Goal: Task Accomplishment & Management: Manage account settings

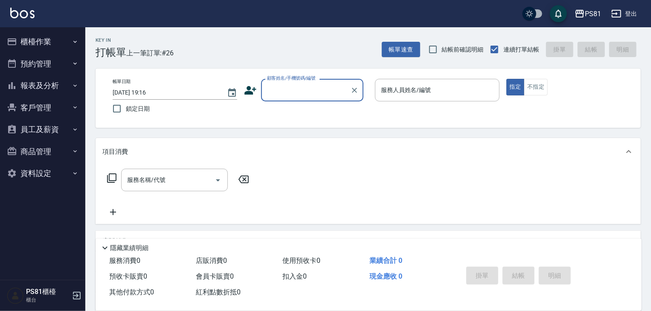
click at [43, 38] on button "櫃檯作業" at bounding box center [42, 42] width 78 height 22
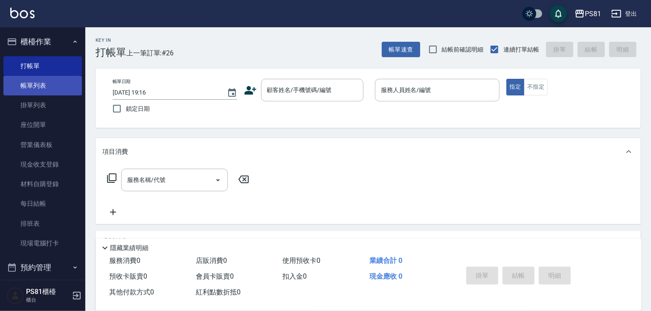
click at [56, 89] on link "帳單列表" at bounding box center [42, 86] width 78 height 20
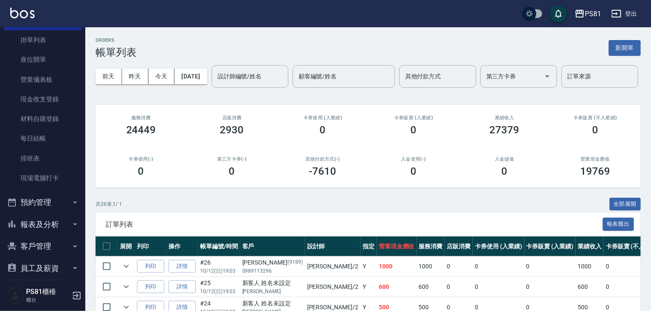
scroll to position [119, 0]
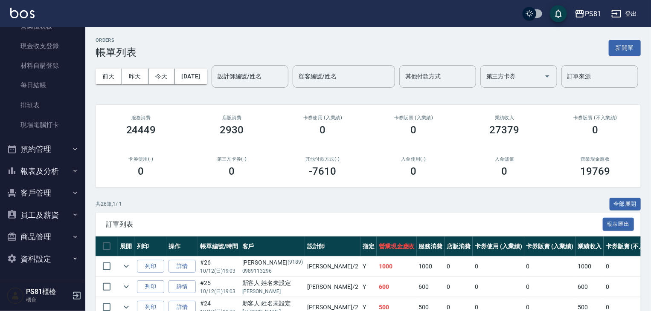
click at [65, 175] on button "報表及分析" at bounding box center [42, 171] width 78 height 22
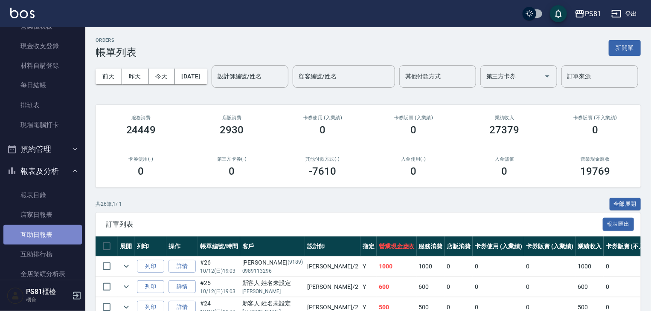
click at [49, 233] on link "互助日報表" at bounding box center [42, 235] width 78 height 20
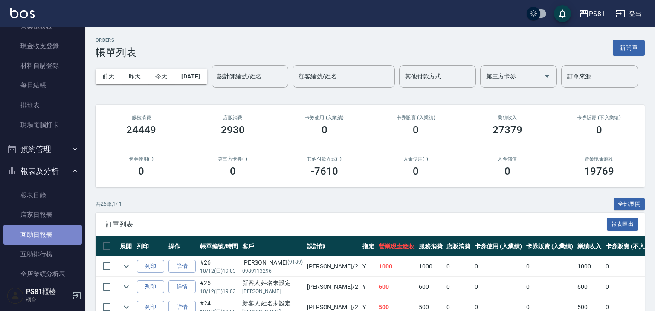
click at [49, 233] on link "互助日報表" at bounding box center [42, 235] width 78 height 20
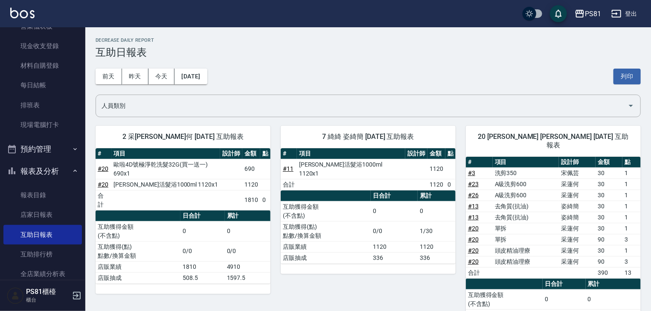
click at [329, 255] on div "# 項目 設計師 金額 點 # 11 [PERSON_NAME]活髮浴1000ml 1120x1 1120 合計 1120 0 日合計 累計 互助獲得金額 (…" at bounding box center [368, 211] width 175 height 126
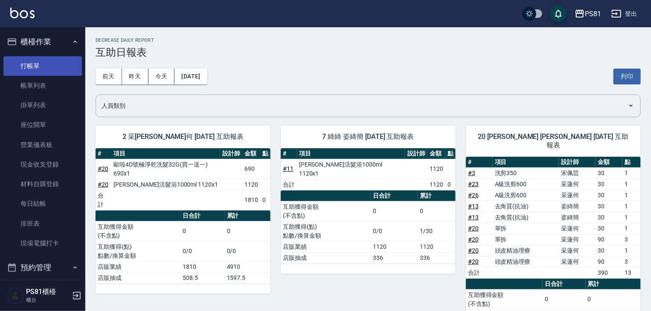
click at [45, 61] on link "打帳單" at bounding box center [42, 66] width 78 height 20
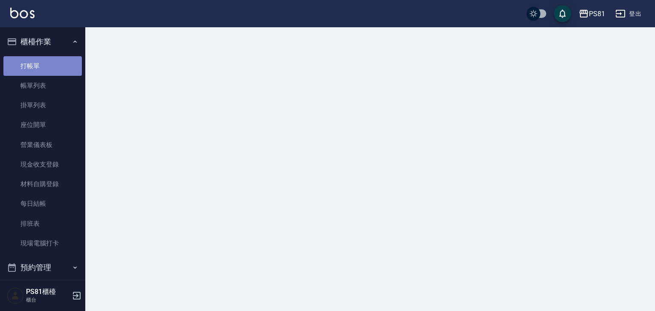
click at [45, 61] on link "打帳單" at bounding box center [42, 66] width 78 height 20
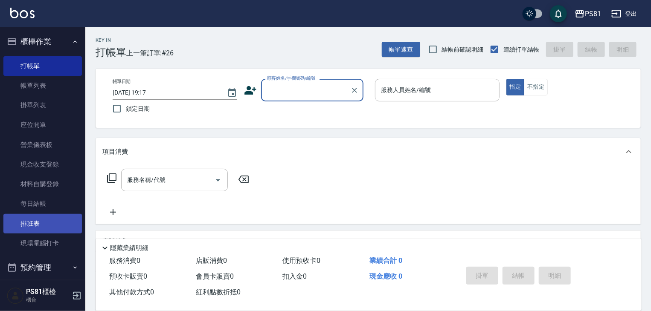
click at [46, 220] on link "排班表" at bounding box center [42, 224] width 78 height 20
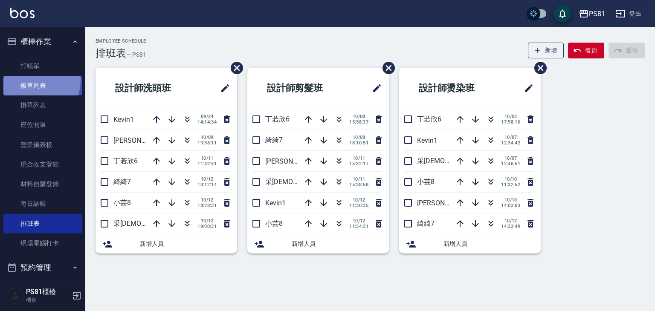
click at [31, 81] on link "帳單列表" at bounding box center [42, 86] width 78 height 20
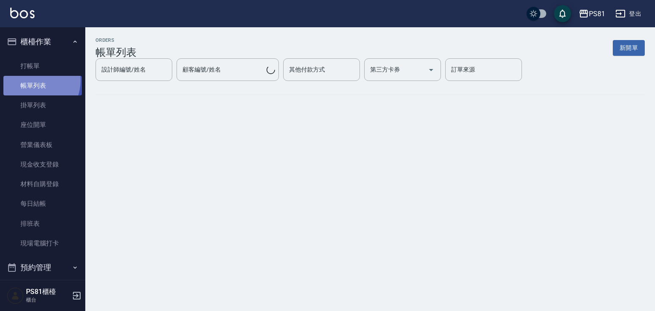
click at [31, 81] on link "帳單列表" at bounding box center [42, 86] width 78 height 20
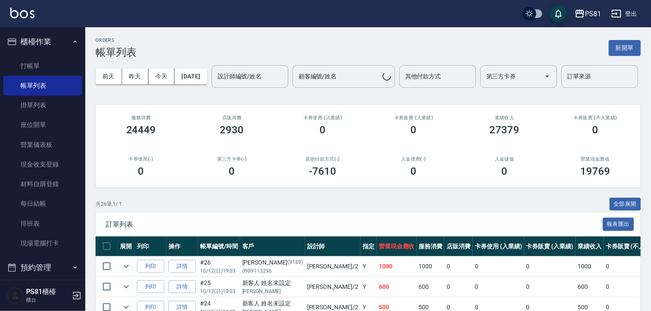
click at [215, 84] on input "設計師編號/姓名" at bounding box center [249, 76] width 69 height 15
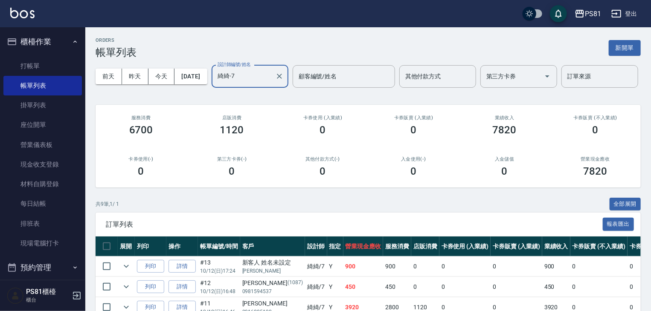
scroll to position [43, 0]
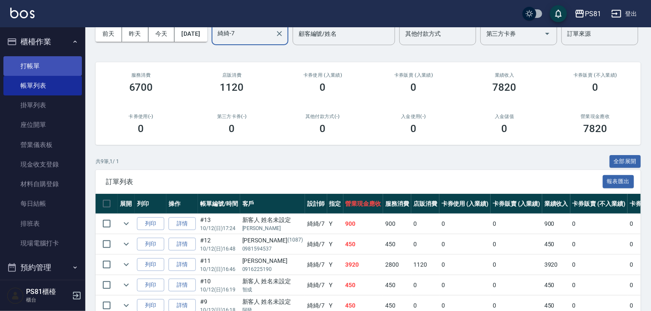
type input "綺綺-7"
click at [47, 70] on link "打帳單" at bounding box center [42, 66] width 78 height 20
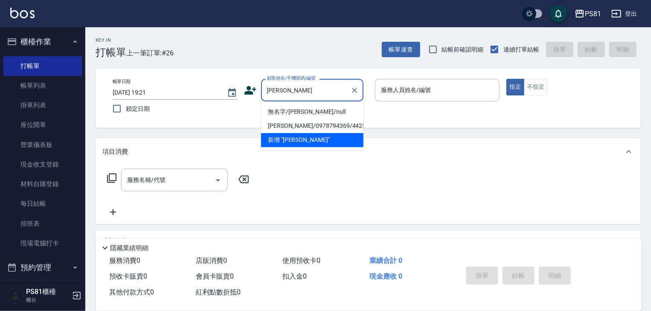
click at [328, 109] on li "無名字/[PERSON_NAME]/null" at bounding box center [312, 112] width 102 height 14
type input "無名字/[PERSON_NAME]/null"
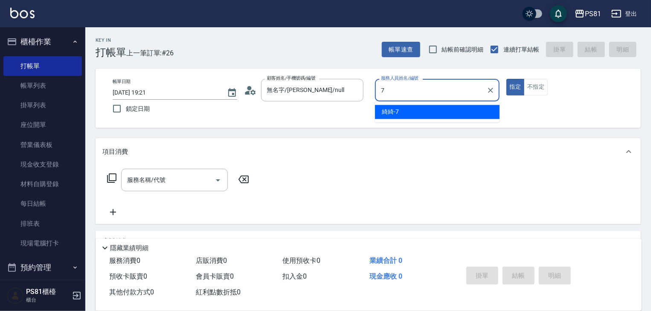
click at [400, 109] on div "綺綺 -7" at bounding box center [437, 112] width 125 height 14
type input "綺綺-7"
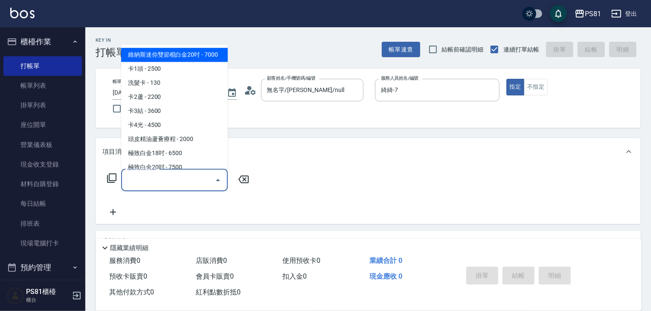
click at [193, 175] on input "服務名稱/代號" at bounding box center [168, 180] width 86 height 15
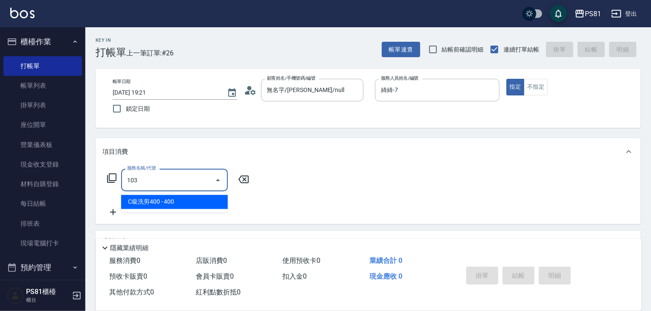
drag, startPoint x: 206, startPoint y: 197, endPoint x: 212, endPoint y: 195, distance: 6.9
click at [206, 197] on span "C級洗剪400 - 400" at bounding box center [174, 202] width 107 height 14
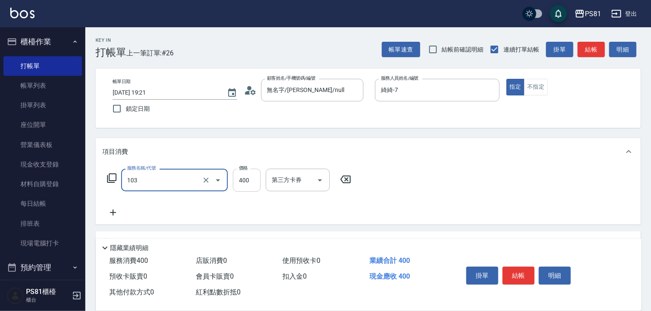
type input "C級洗剪400(103)"
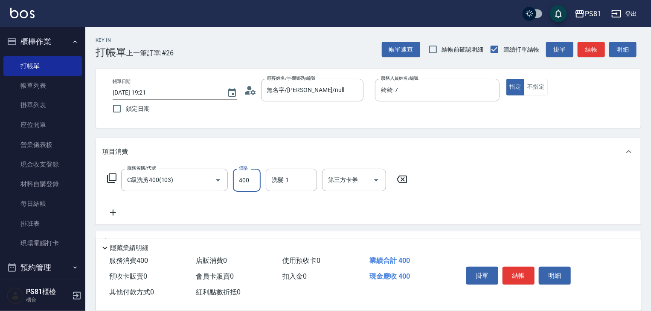
drag, startPoint x: 240, startPoint y: 183, endPoint x: 245, endPoint y: 181, distance: 5.0
click at [240, 182] on input "400" at bounding box center [247, 180] width 28 height 23
type input "450"
click at [281, 185] on input "洗髮-1" at bounding box center [290, 180] width 43 height 15
drag, startPoint x: 288, startPoint y: 198, endPoint x: 302, endPoint y: 200, distance: 13.7
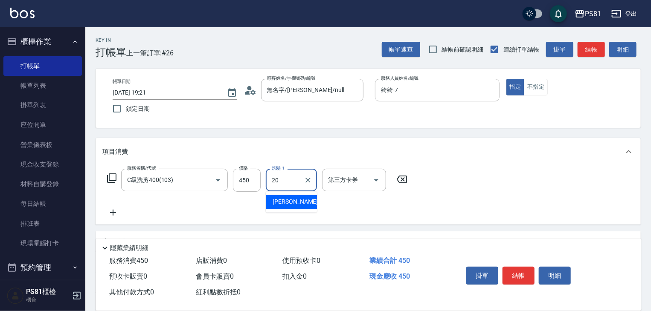
click at [288, 198] on span "[PERSON_NAME] -20" at bounding box center [299, 202] width 54 height 9
type input "[PERSON_NAME]-20"
click at [505, 269] on button "結帳" at bounding box center [518, 276] width 32 height 18
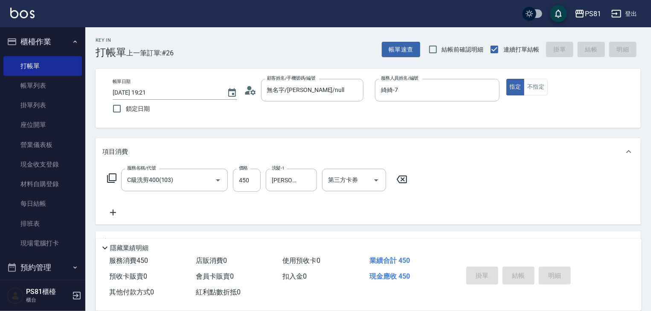
type input "[DATE] 19:22"
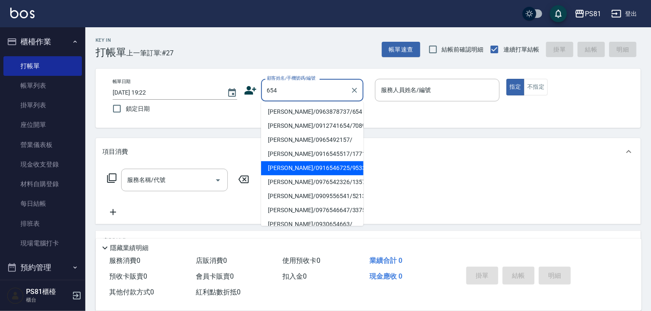
drag, startPoint x: 296, startPoint y: 139, endPoint x: 302, endPoint y: 168, distance: 29.6
click at [298, 171] on li "[PERSON_NAME]/0916546725/9533" at bounding box center [312, 168] width 102 height 14
type input "[PERSON_NAME]/0916546725/9533"
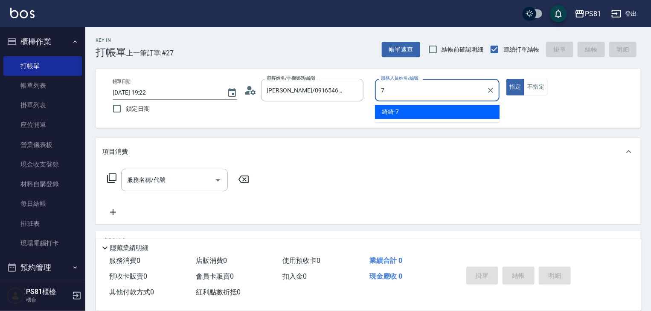
drag, startPoint x: 415, startPoint y: 102, endPoint x: 411, endPoint y: 107, distance: 6.7
click at [413, 103] on ul "綺綺 -7" at bounding box center [437, 111] width 125 height 21
click at [411, 107] on div "綺綺 -7" at bounding box center [437, 112] width 125 height 14
type input "綺綺-7"
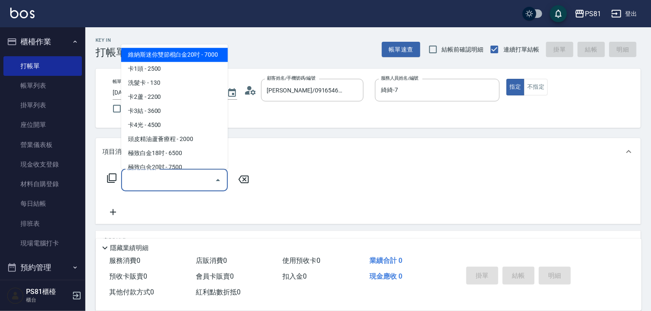
click at [154, 182] on input "服務名稱/代號" at bounding box center [168, 180] width 86 height 15
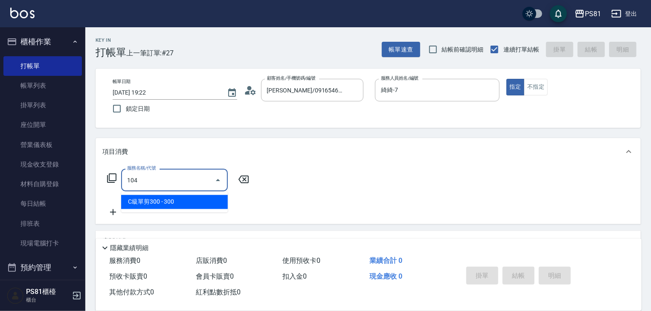
click at [166, 198] on span "C級單剪300 - 300" at bounding box center [174, 202] width 107 height 14
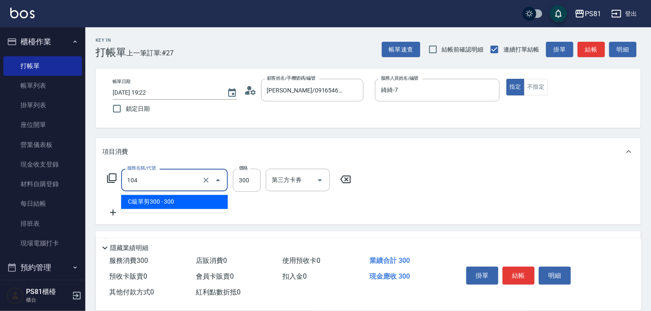
click at [165, 178] on input "104" at bounding box center [162, 180] width 75 height 15
click at [229, 175] on div "服務名稱/代號 104 服務名稱/代號 價格 300 價格 第三方卡券 第三方卡券" at bounding box center [229, 180] width 254 height 23
type input "C級單剪300(104)"
click at [229, 175] on div "服務名稱/代號 C級單剪300(104) 服務名稱/代號 價格 300 價格 第三方卡券 第三方卡券" at bounding box center [229, 180] width 254 height 23
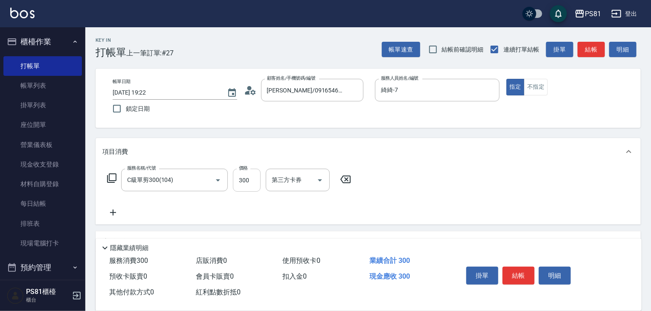
click at [237, 174] on input "300" at bounding box center [247, 180] width 28 height 23
type input "350"
click at [520, 270] on button "結帳" at bounding box center [518, 276] width 32 height 18
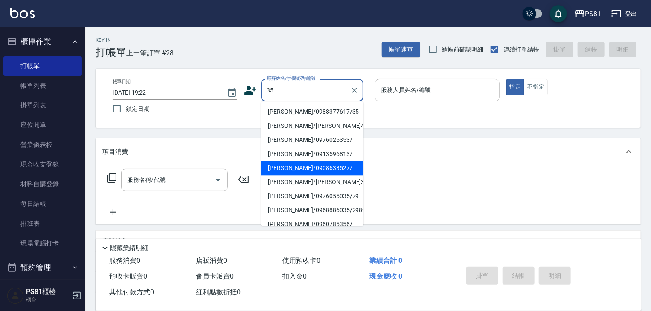
scroll to position [43, 0]
click at [298, 165] on li "[PERSON_NAME]/0968886035/2989" at bounding box center [312, 168] width 102 height 14
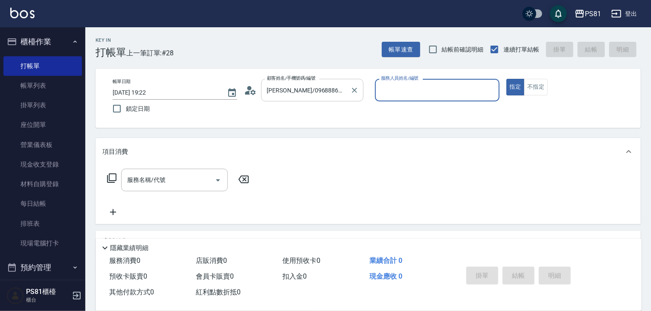
click at [284, 99] on div "[PERSON_NAME]/0968886035/2989 顧客姓名/手機號碼/編號" at bounding box center [312, 90] width 102 height 23
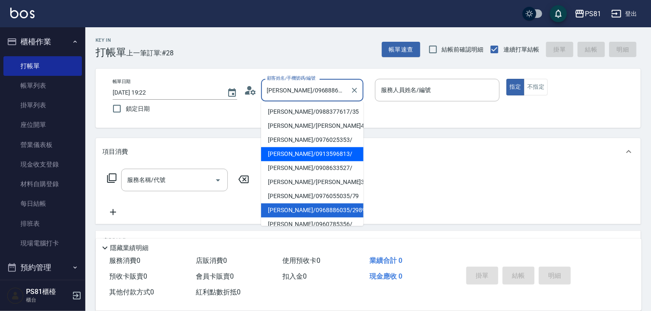
scroll to position [85, 0]
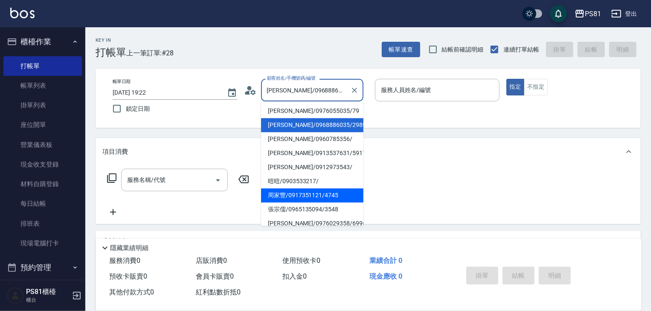
click at [321, 190] on li "周家豐/0917351121/4745" at bounding box center [312, 195] width 102 height 14
type input "周家豐/0917351121/4745"
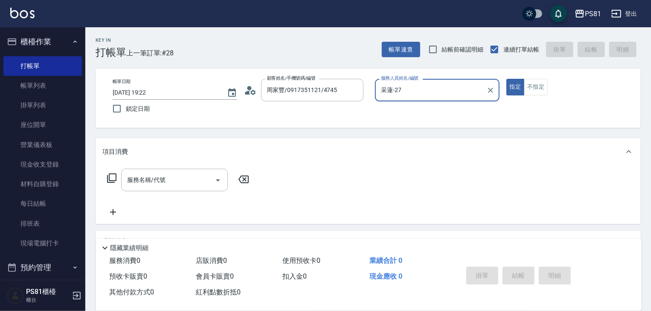
click at [392, 93] on input "采蓮-27" at bounding box center [431, 90] width 104 height 15
click at [391, 94] on input "采蓮-27" at bounding box center [431, 90] width 104 height 15
click at [387, 112] on span "綺綺 -7" at bounding box center [390, 111] width 17 height 9
type input "綺綺-7"
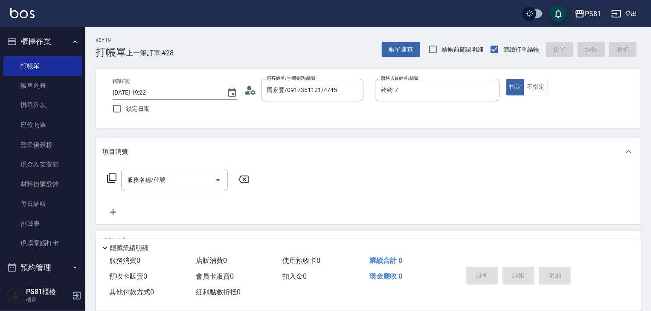
click at [184, 192] on div "服務名稱/代號 服務名稱/代號" at bounding box center [178, 193] width 152 height 49
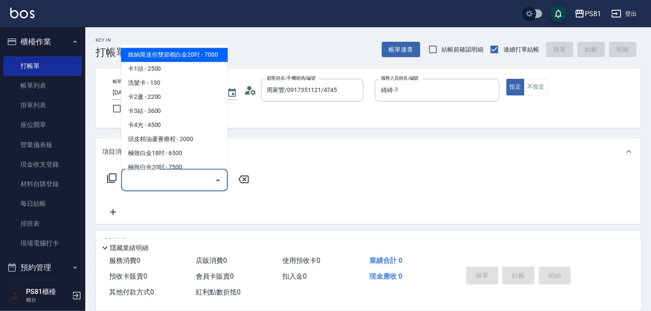
click at [178, 183] on input "服務名稱/代號" at bounding box center [168, 180] width 86 height 15
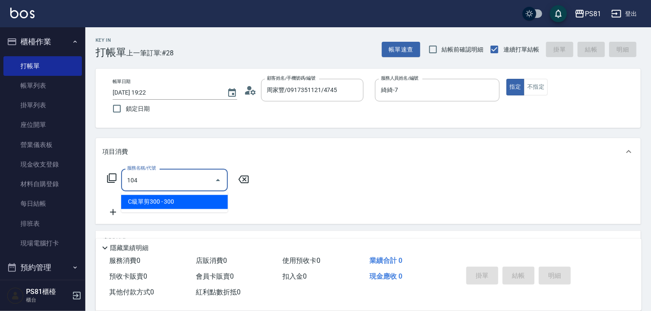
drag, startPoint x: 182, startPoint y: 197, endPoint x: 201, endPoint y: 193, distance: 19.1
click at [184, 197] on span "C級單剪300 - 300" at bounding box center [174, 202] width 107 height 14
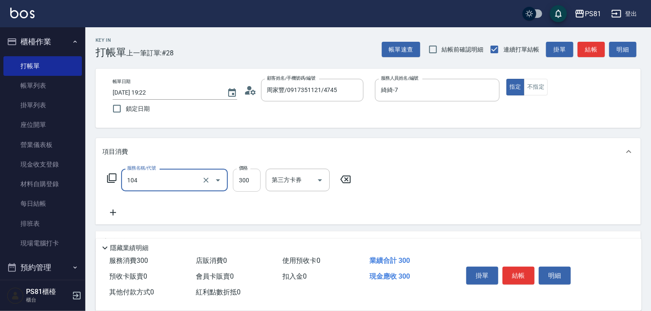
type input "C級單剪300(104)"
click at [252, 180] on input "300" at bounding box center [247, 180] width 28 height 23
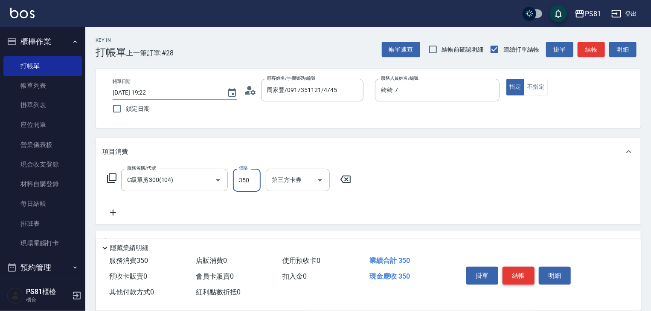
type input "350"
drag, startPoint x: 519, startPoint y: 270, endPoint x: 510, endPoint y: 265, distance: 10.9
click at [517, 269] on button "結帳" at bounding box center [518, 276] width 32 height 18
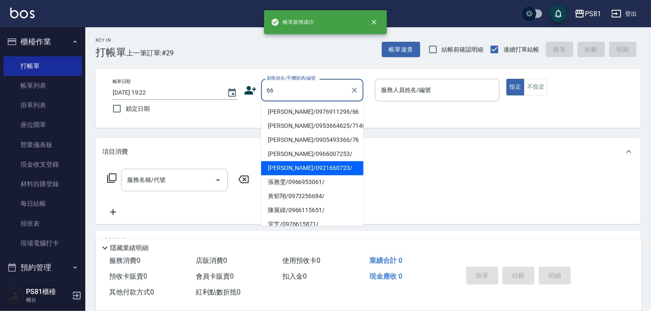
click at [305, 181] on li "張雅雯/0966953061/" at bounding box center [312, 182] width 102 height 14
type input "張雅雯/0966953061/"
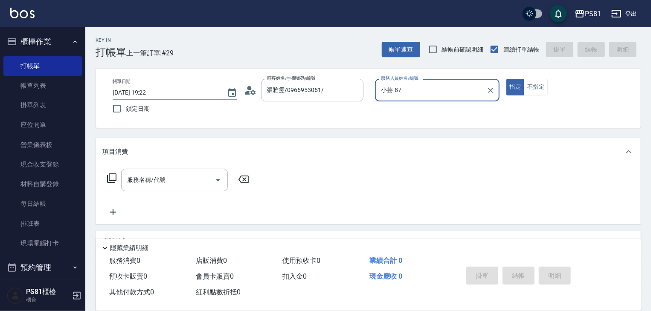
click at [387, 93] on input "小芸-87" at bounding box center [431, 90] width 104 height 15
click at [392, 106] on div "綺綺 -7" at bounding box center [437, 112] width 125 height 14
type input "綺綺-7"
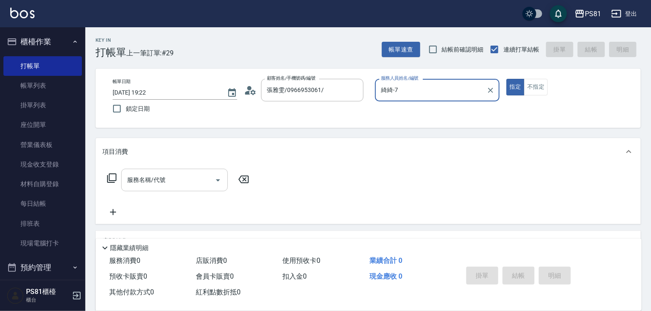
click at [165, 179] on input "服務名稱/代號" at bounding box center [168, 180] width 86 height 15
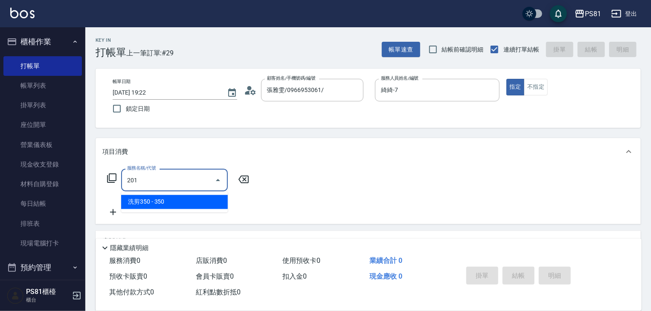
drag, startPoint x: 179, startPoint y: 197, endPoint x: 246, endPoint y: 198, distance: 67.4
click at [182, 196] on span "洗剪350 - 350" at bounding box center [174, 202] width 107 height 14
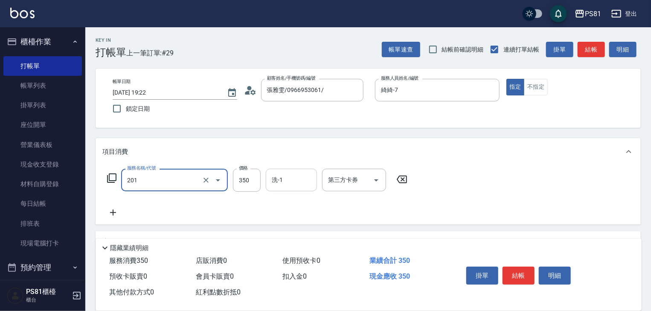
type input "洗剪350(201)"
click at [287, 187] on input "洗-1" at bounding box center [290, 180] width 43 height 15
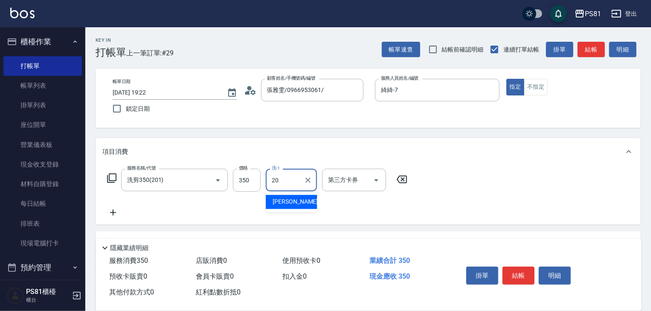
click at [284, 181] on input "20" at bounding box center [284, 180] width 31 height 15
click at [293, 206] on div "涵文 -22" at bounding box center [291, 202] width 51 height 14
type input "涵文-22"
click at [293, 205] on div "服務名稱/代號 洗剪350(201) 服務名稱/代號 價格 350 價格 洗-1 涵文-22 洗-1 第三方卡券 第三方卡券" at bounding box center [257, 193] width 310 height 49
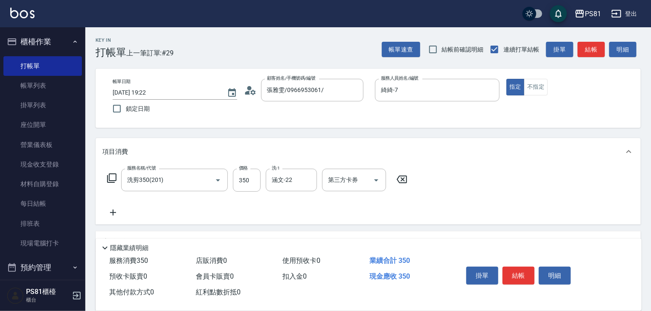
drag, startPoint x: 531, startPoint y: 89, endPoint x: 501, endPoint y: 135, distance: 55.2
click at [530, 89] on button "不指定" at bounding box center [536, 87] width 24 height 17
click at [525, 269] on button "結帳" at bounding box center [518, 276] width 32 height 18
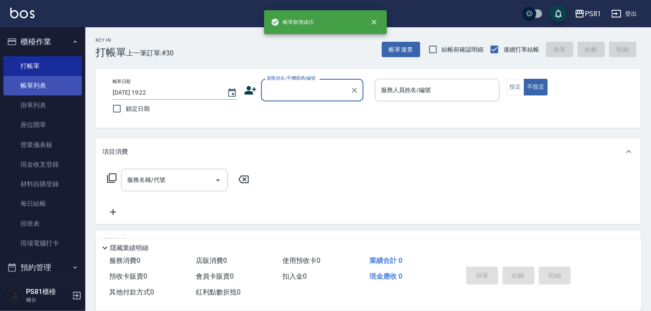
click at [27, 88] on link "帳單列表" at bounding box center [42, 86] width 78 height 20
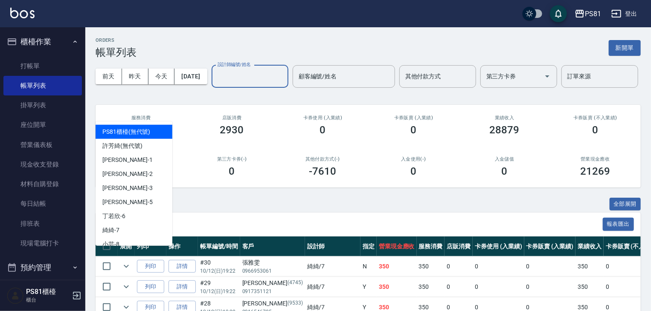
click at [215, 84] on input "設計師編號/姓名" at bounding box center [249, 76] width 69 height 15
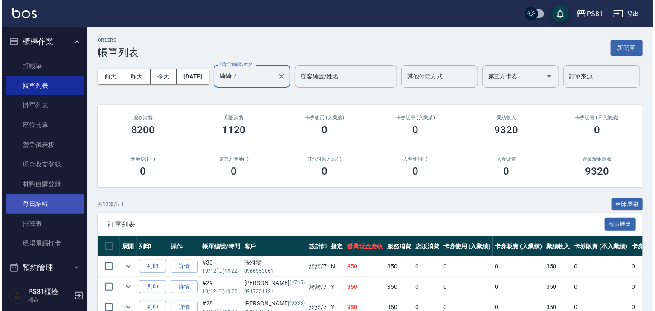
scroll to position [298, 0]
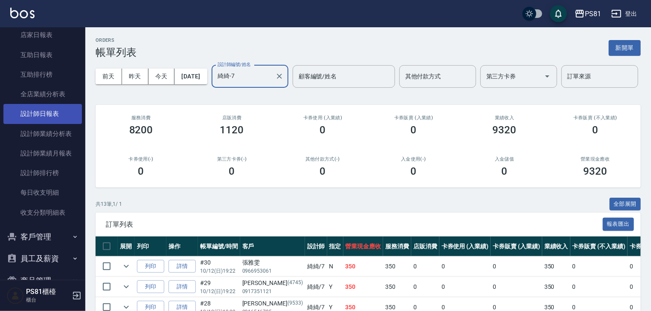
type input "綺綺-7"
click at [46, 121] on link "設計師日報表" at bounding box center [42, 114] width 78 height 20
